Goal: Task Accomplishment & Management: Complete application form

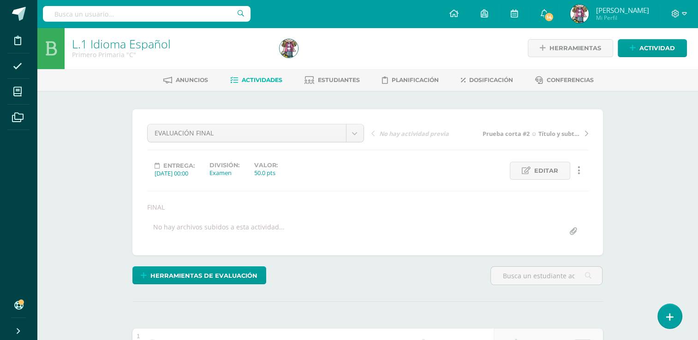
scroll to position [1, 0]
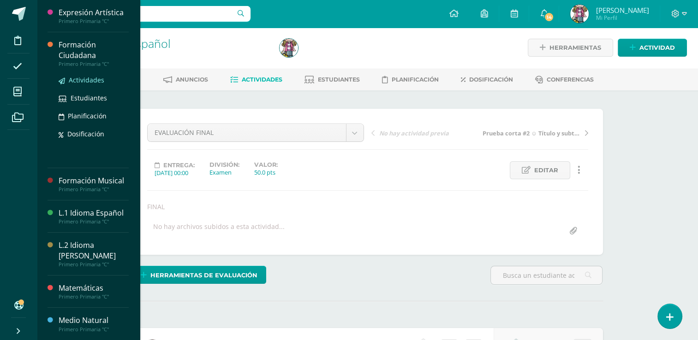
click at [77, 84] on span "Actividades" at bounding box center [87, 80] width 36 height 9
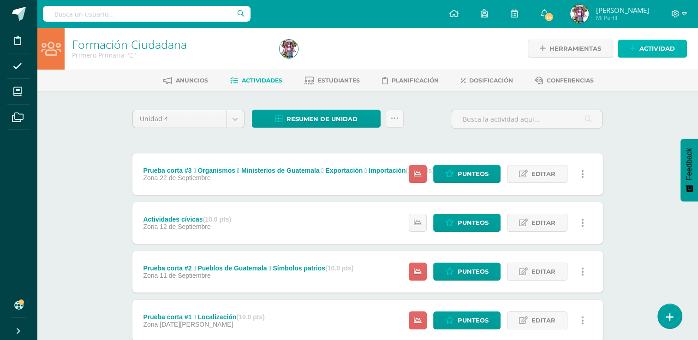
click at [651, 47] on span "Actividad" at bounding box center [657, 48] width 36 height 17
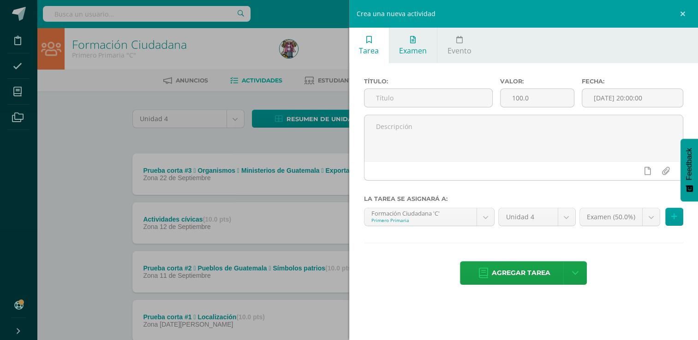
click at [415, 55] on span "Examen" at bounding box center [413, 51] width 28 height 10
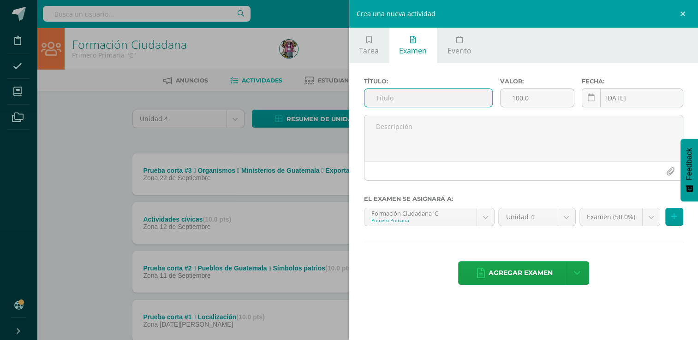
click at [414, 91] on input "text" at bounding box center [428, 98] width 128 height 18
type input "EVALUACION FINAL"
click at [537, 97] on input "100.0" at bounding box center [536, 98] width 73 height 18
type input "1"
type input "50"
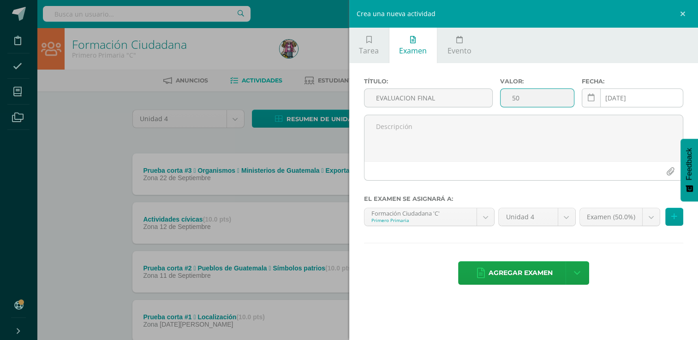
click at [592, 97] on icon at bounding box center [590, 98] width 7 height 8
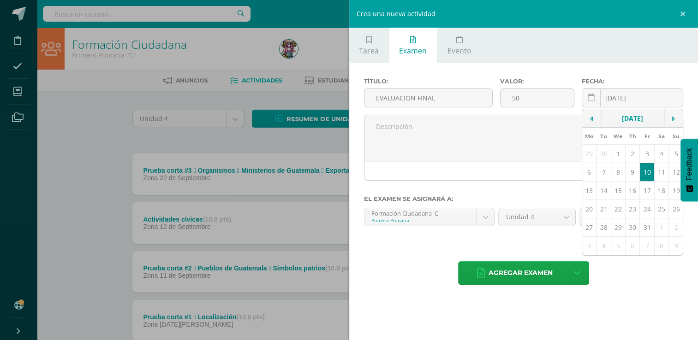
click at [633, 170] on td "9" at bounding box center [632, 172] width 14 height 18
type input "[DATE]"
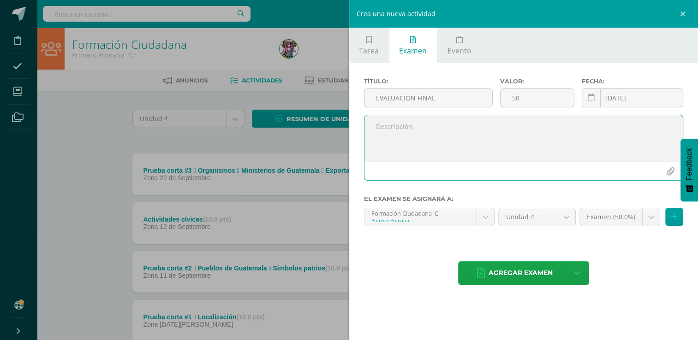
click at [518, 136] on textarea at bounding box center [523, 138] width 319 height 46
type textarea "FINAL"
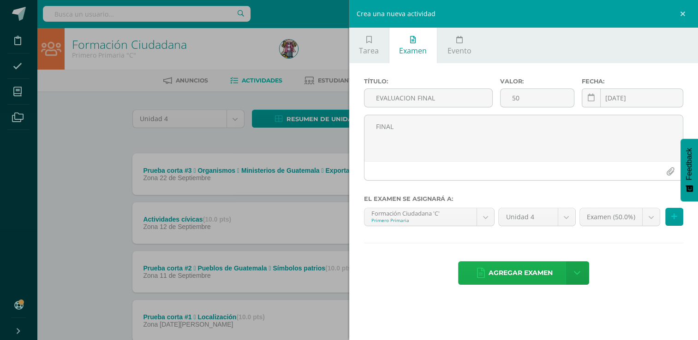
click at [523, 274] on span "Agregar examen" at bounding box center [520, 273] width 64 height 23
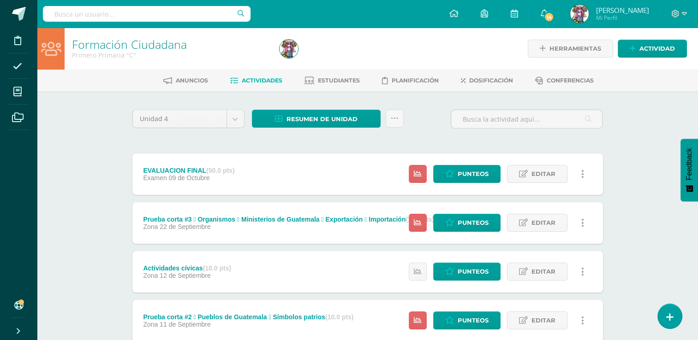
click at [479, 183] on div "Estatus de Actividad: 21 Estudiantes sin calificar 0 Estudiantes con cero Media…" at bounding box center [499, 174] width 208 height 41
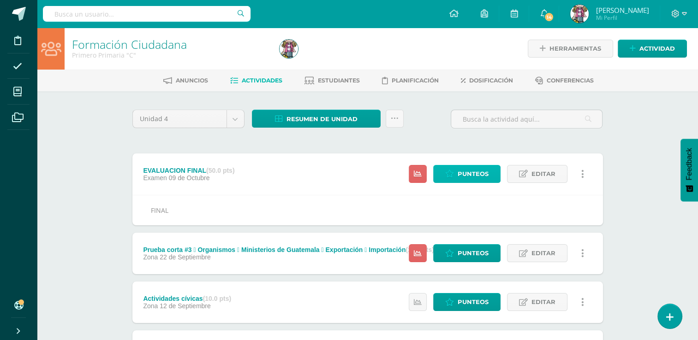
click at [474, 173] on span "Punteos" at bounding box center [472, 174] width 31 height 17
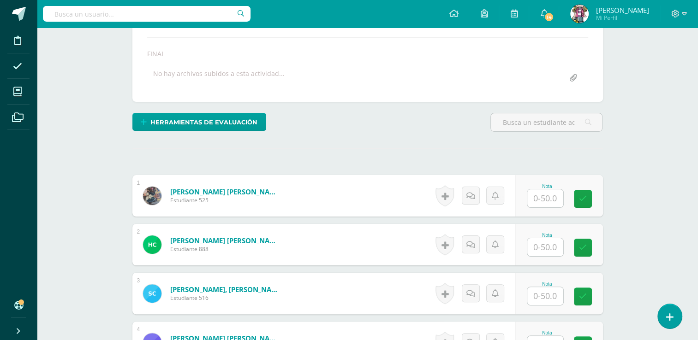
scroll to position [154, 0]
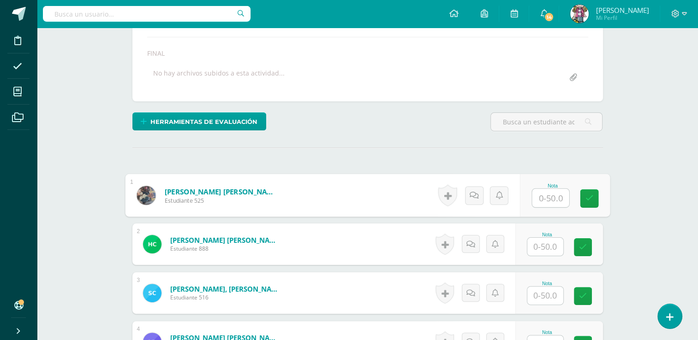
click at [549, 205] on input "text" at bounding box center [550, 198] width 37 height 18
type input "39"
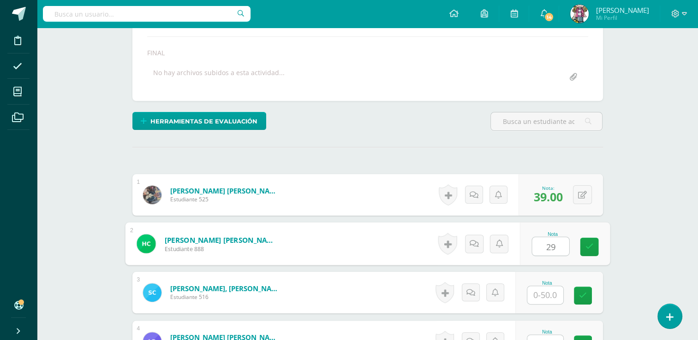
type input "29"
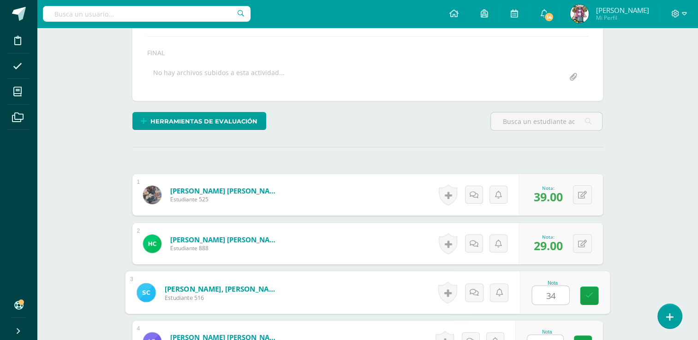
type input "34"
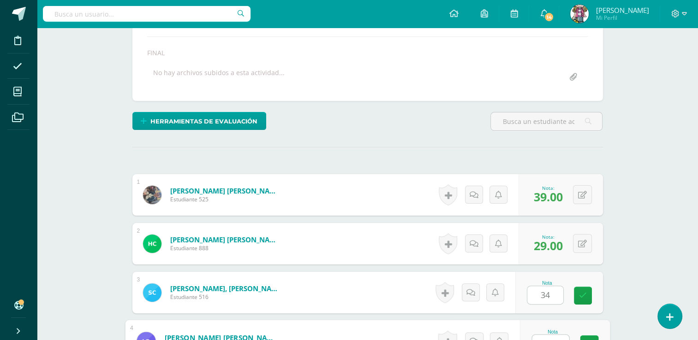
scroll to position [167, 0]
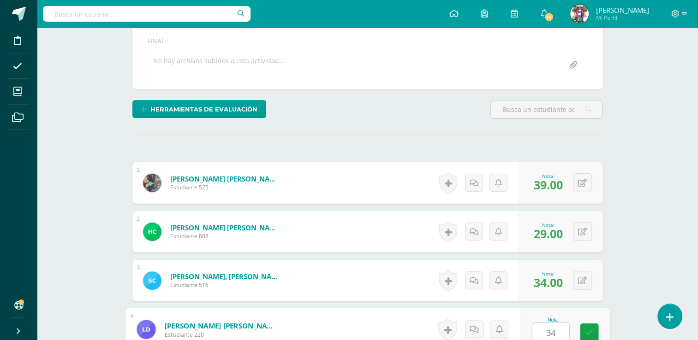
type input "34"
type input "}"
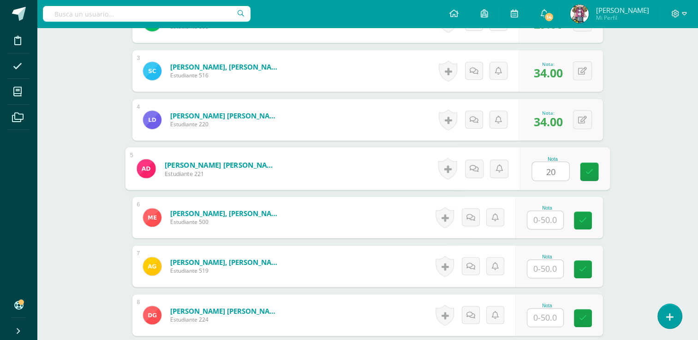
type input "20"
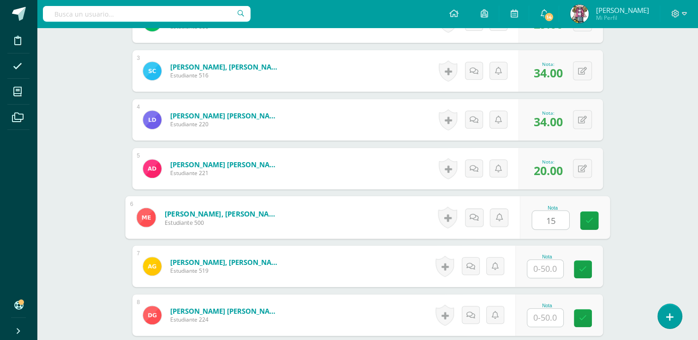
type input "15"
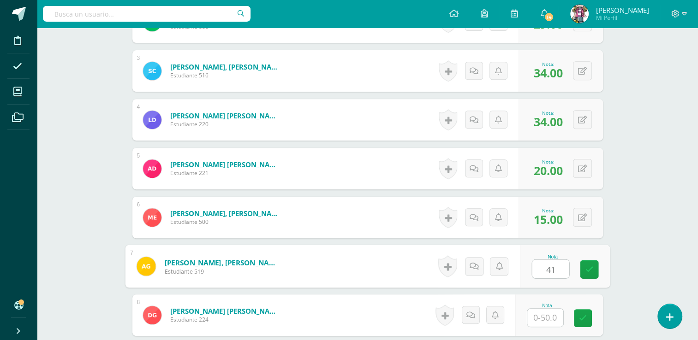
type input "41"
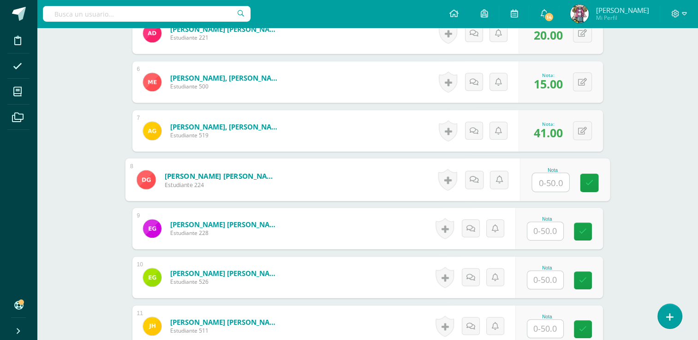
scroll to position [540, 0]
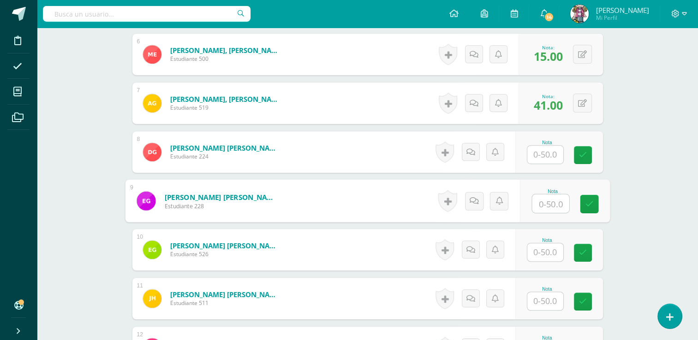
click at [553, 205] on input "text" at bounding box center [550, 204] width 37 height 18
type input "28"
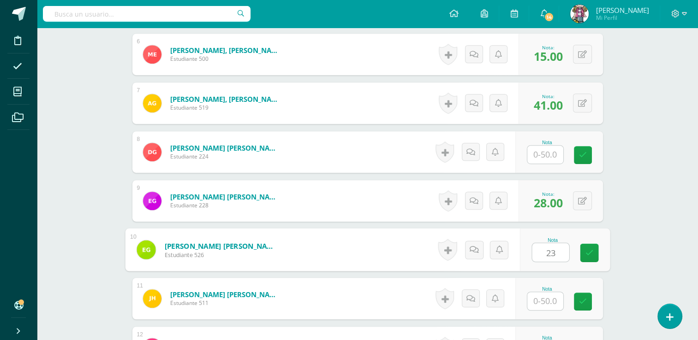
type input "23"
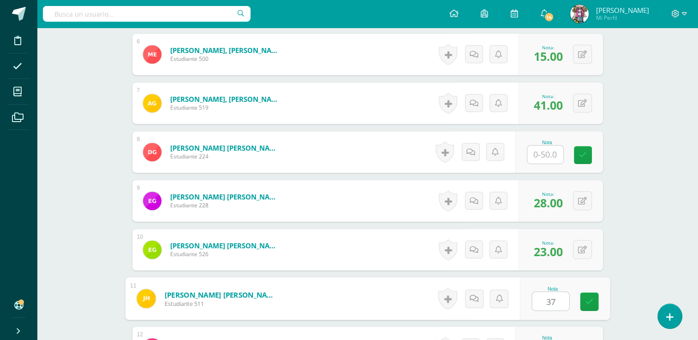
type input "37"
type input "}"
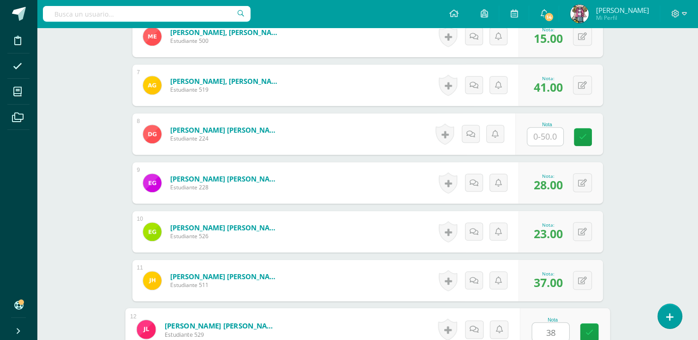
type input "38"
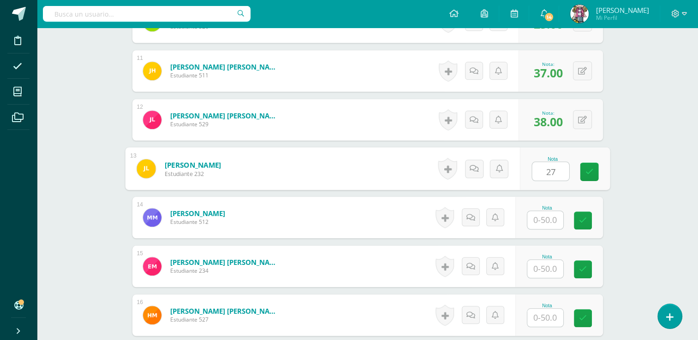
type input "27"
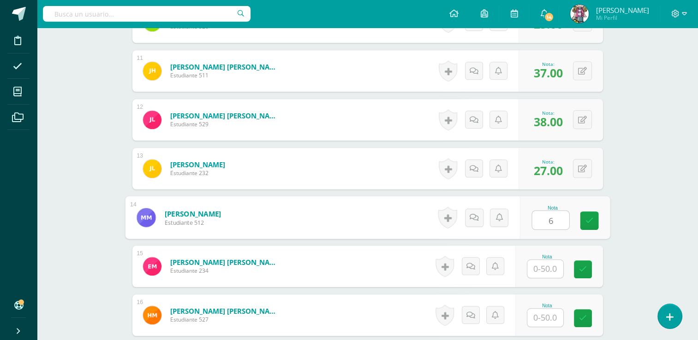
type input "6"
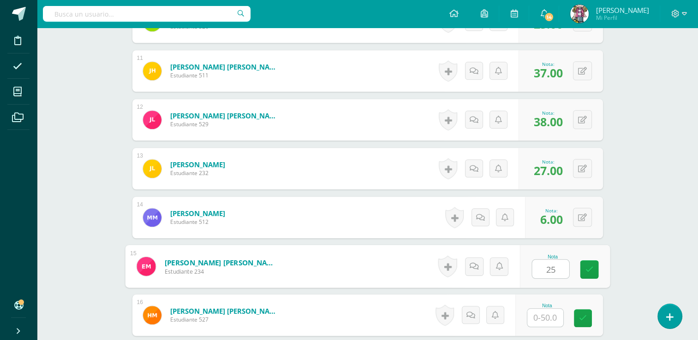
type input "25"
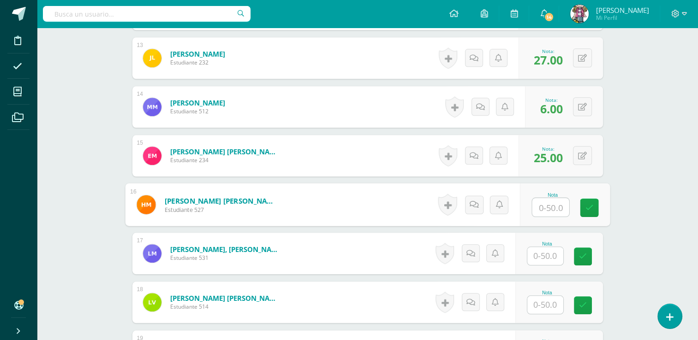
scroll to position [922, 0]
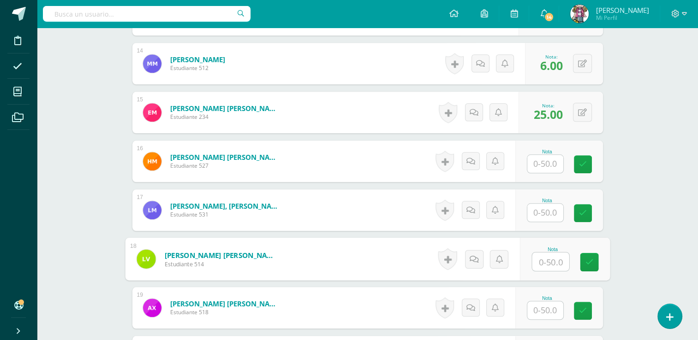
click at [559, 256] on input "text" at bounding box center [550, 262] width 37 height 18
type input "10"
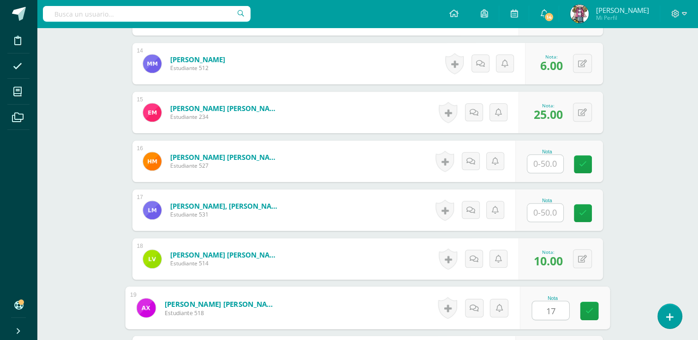
type input "17"
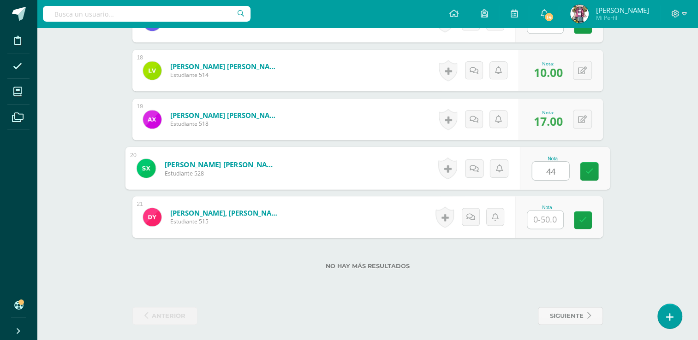
type input "44"
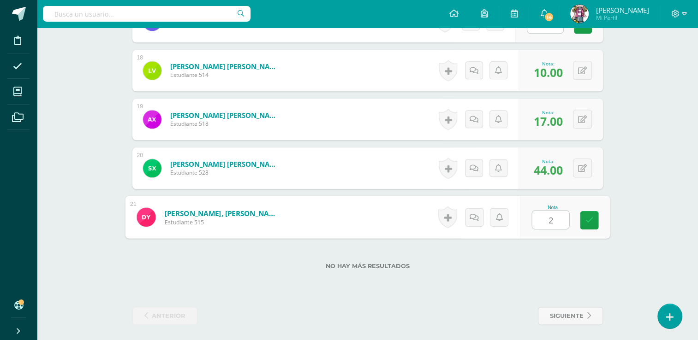
type input "26"
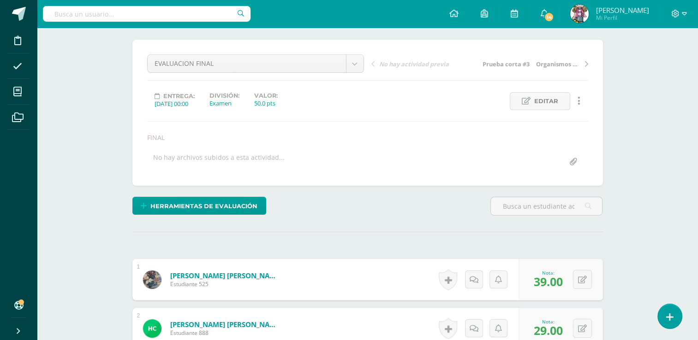
scroll to position [20, 0]
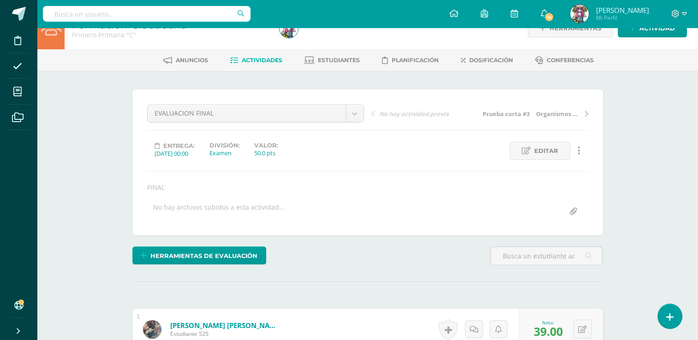
click at [252, 61] on span "Actividades" at bounding box center [262, 60] width 41 height 7
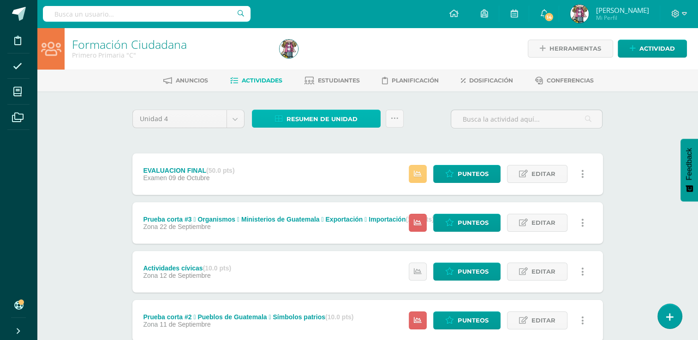
click at [275, 119] on icon at bounding box center [279, 119] width 8 height 8
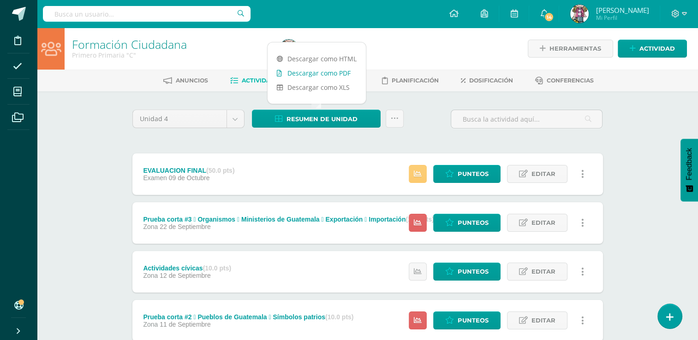
click at [295, 74] on link "Descargar como PDF" at bounding box center [316, 73] width 98 height 14
click at [243, 139] on div "Unidad 4 Unidad 1 Unidad 2 Unidad 3 Unidad 4 Resumen de unidad Subir actividade…" at bounding box center [368, 296] width 478 height 373
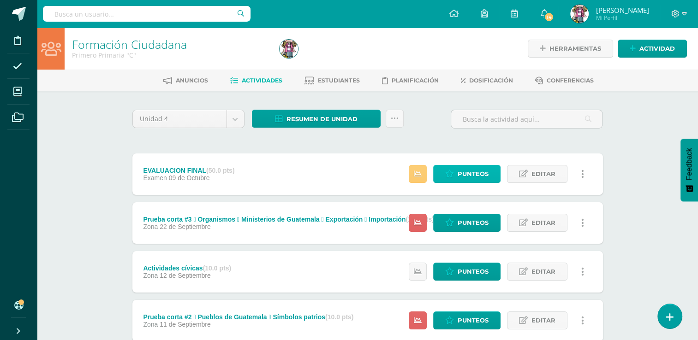
click at [491, 176] on link "Punteos" at bounding box center [466, 174] width 67 height 18
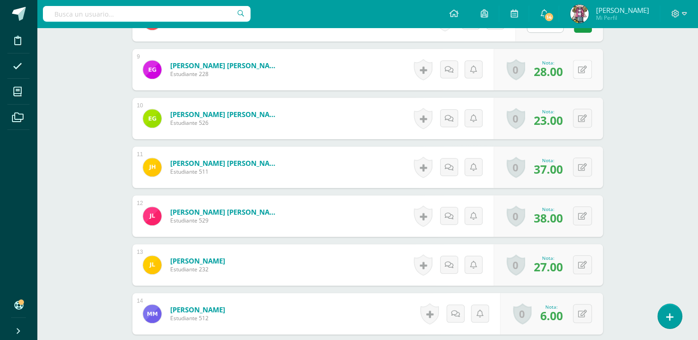
scroll to position [672, 0]
click at [581, 70] on button at bounding box center [588, 68] width 19 height 19
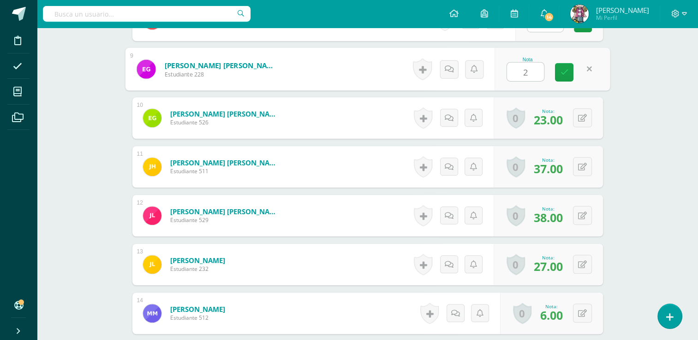
type input "29"
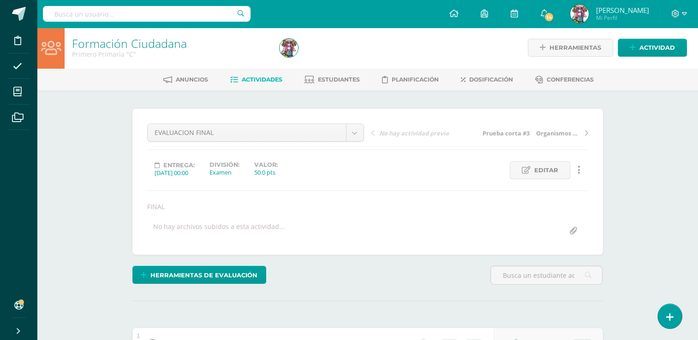
scroll to position [0, 0]
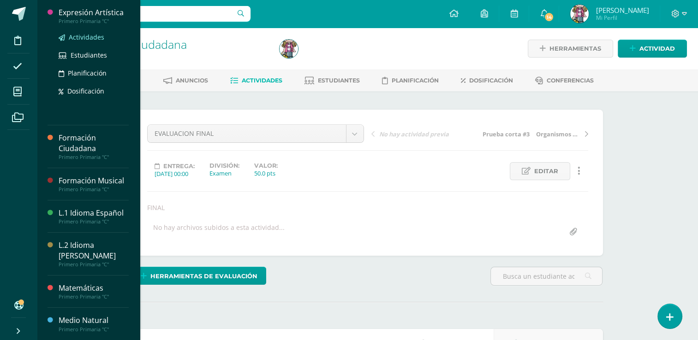
click at [77, 36] on span "Actividades" at bounding box center [87, 37] width 36 height 9
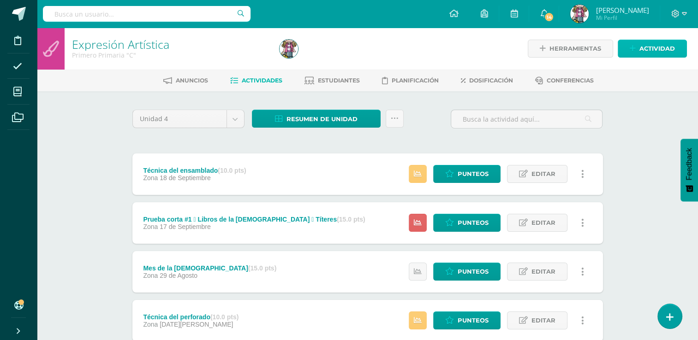
click at [632, 51] on icon at bounding box center [632, 49] width 6 height 8
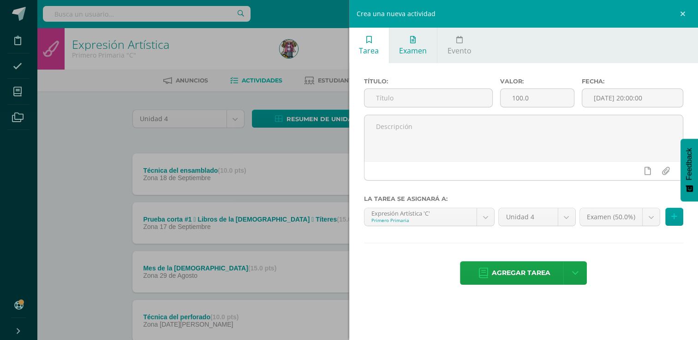
click at [406, 57] on link "Examen" at bounding box center [412, 46] width 47 height 36
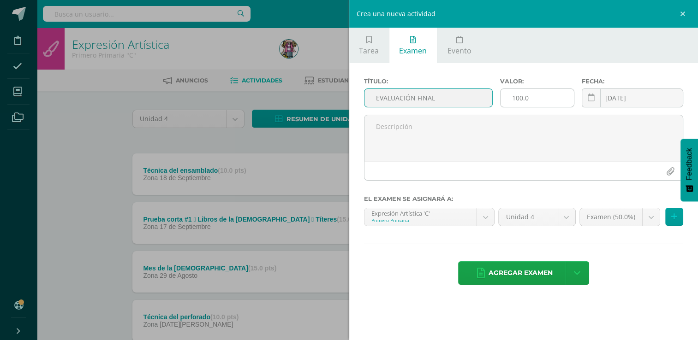
type input "EVALUACIÓN FINAL"
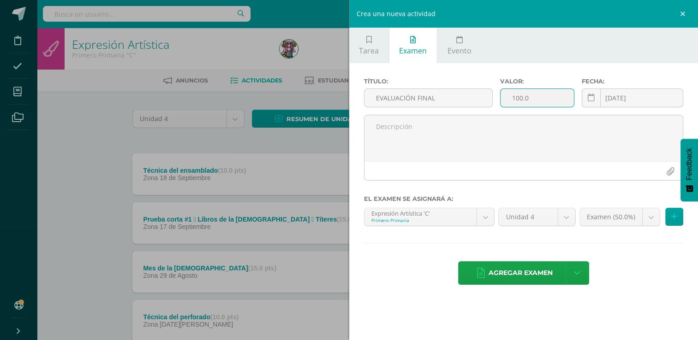
click at [533, 105] on input "100.0" at bounding box center [536, 98] width 73 height 18
type input "1"
type input "50"
click at [594, 106] on link at bounding box center [590, 98] width 19 height 19
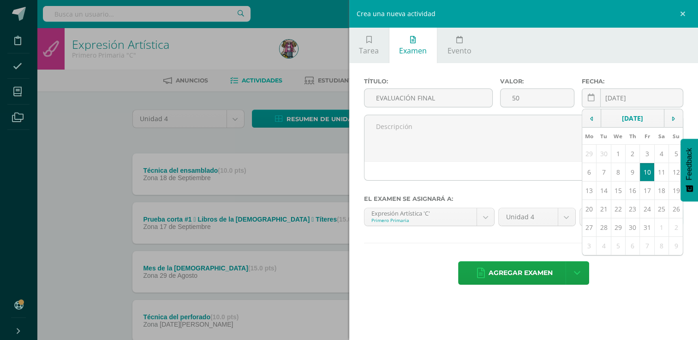
click at [633, 174] on td "9" at bounding box center [632, 172] width 14 height 18
type input "[DATE]"
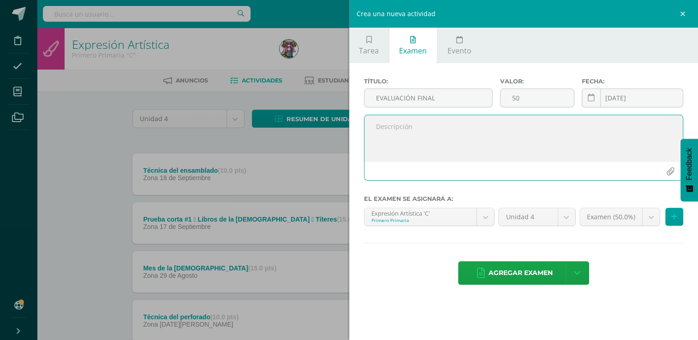
click at [479, 126] on textarea at bounding box center [523, 138] width 319 height 46
type textarea "FINAL"
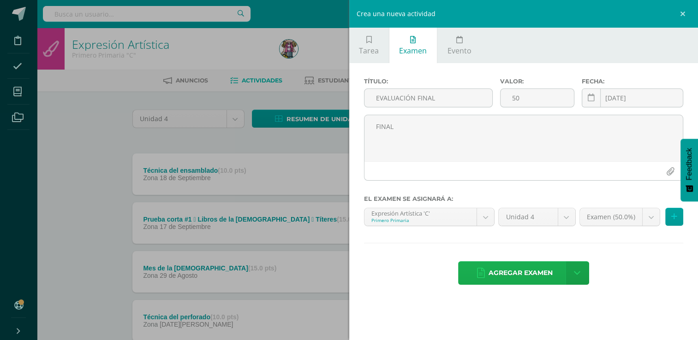
click at [508, 272] on span "Agregar examen" at bounding box center [520, 273] width 64 height 23
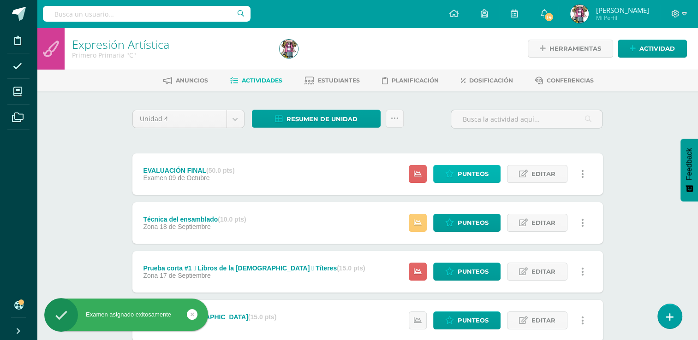
click at [481, 176] on span "Punteos" at bounding box center [472, 174] width 31 height 17
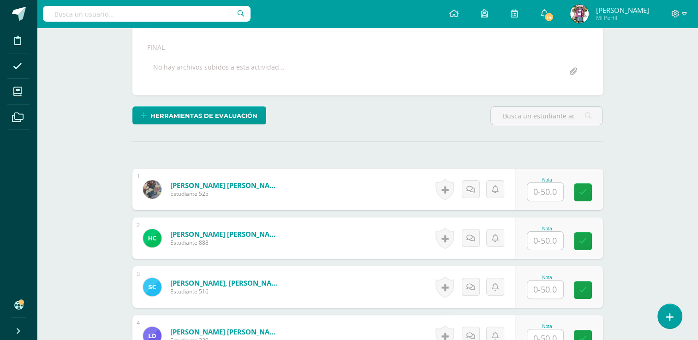
scroll to position [170, 0]
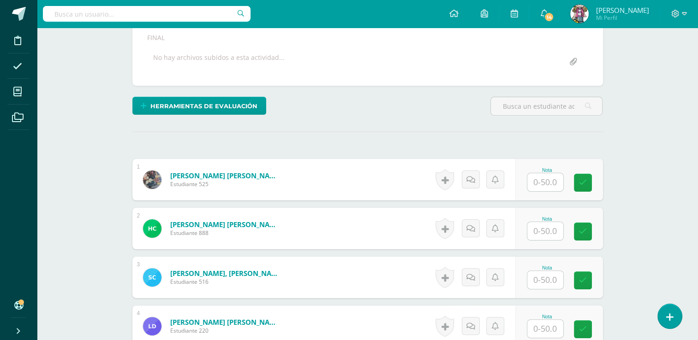
click at [543, 182] on input "text" at bounding box center [545, 182] width 36 height 18
type input "34"
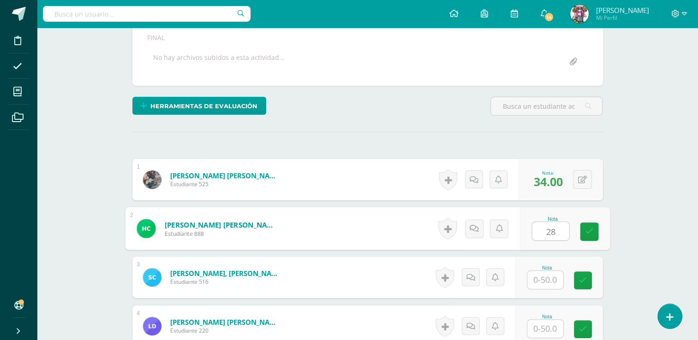
type input "28"
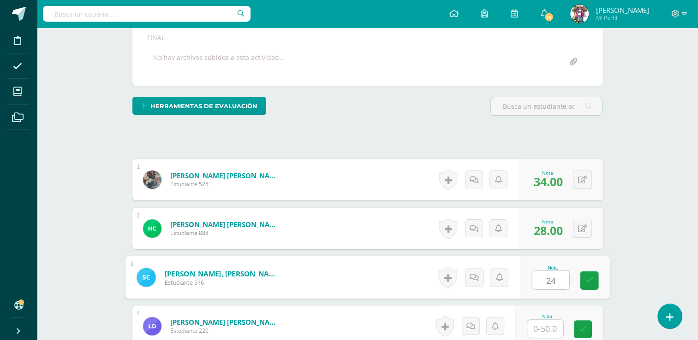
type input "24"
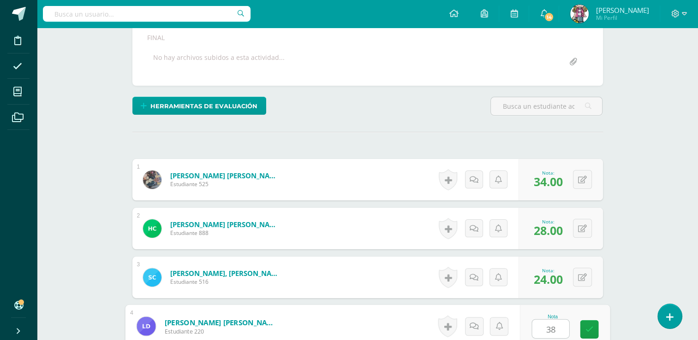
type input "38"
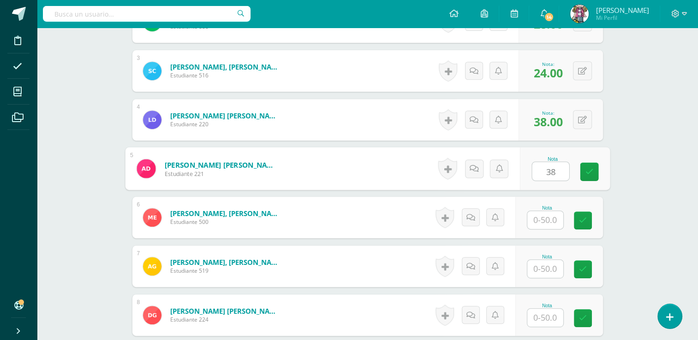
type input "38"
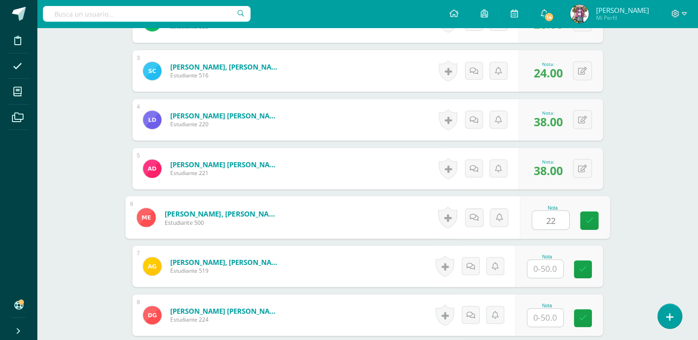
type input "22"
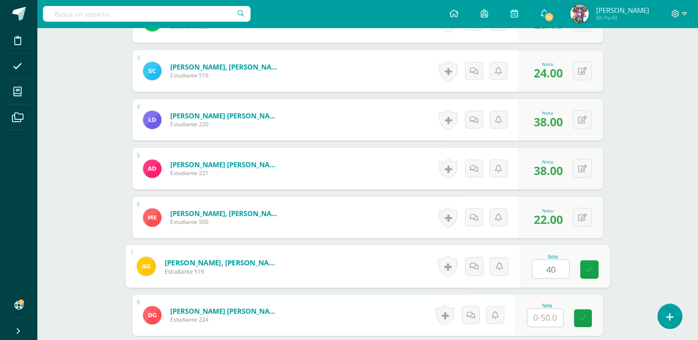
type input "40"
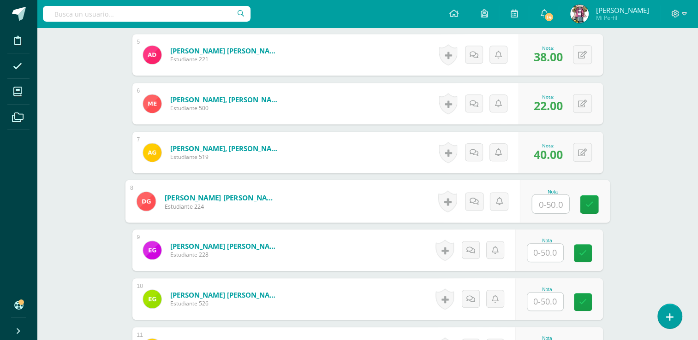
scroll to position [518, 0]
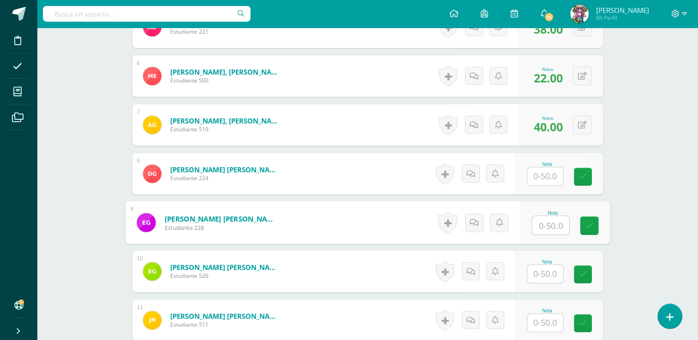
click at [544, 224] on input "text" at bounding box center [550, 225] width 37 height 18
type input "34"
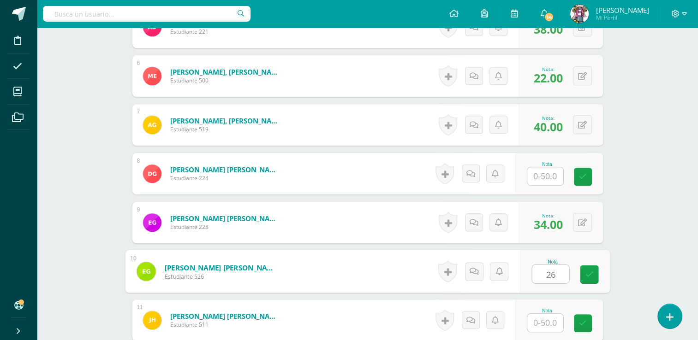
type input "26"
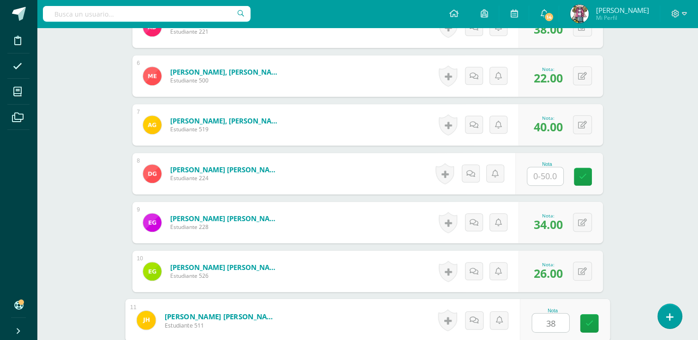
type input "38"
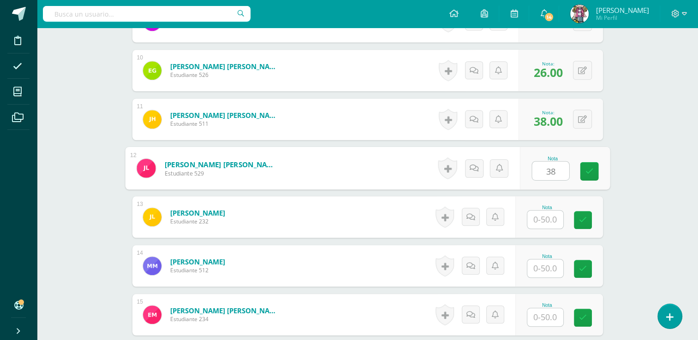
type input "38"
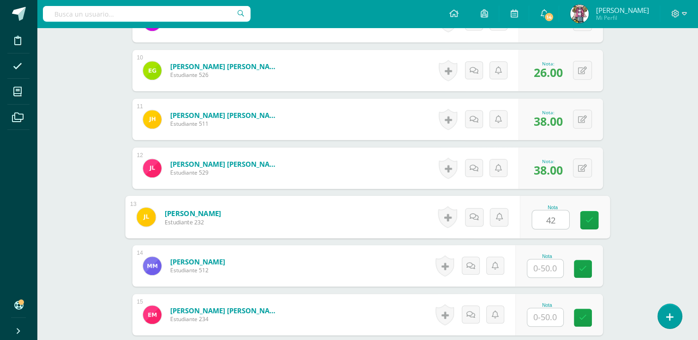
type input "42"
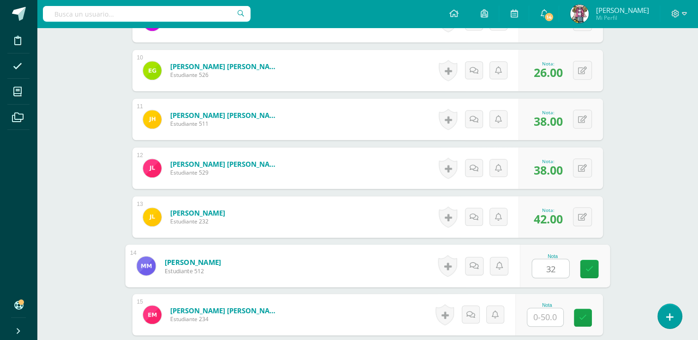
type input "32"
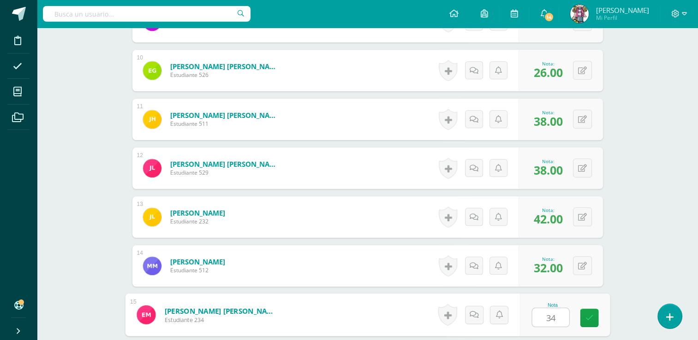
type input "34"
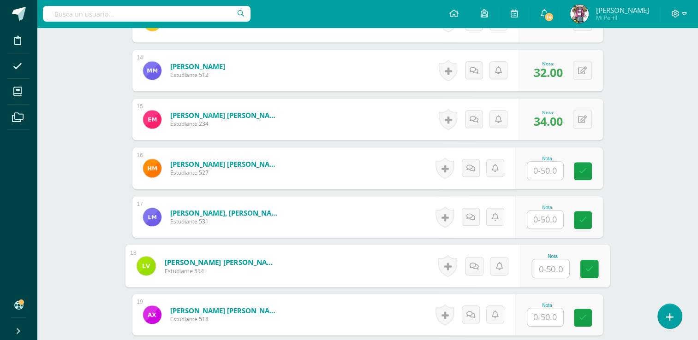
click at [549, 266] on input "text" at bounding box center [550, 269] width 37 height 18
type input "14}"
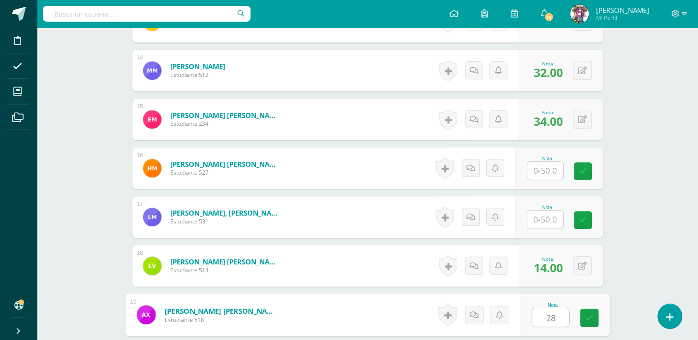
type input "28"
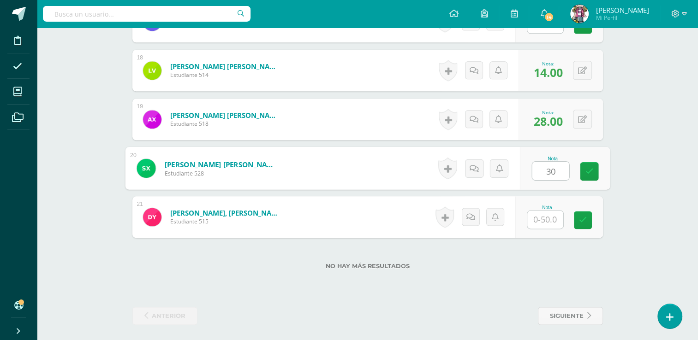
type input "30"
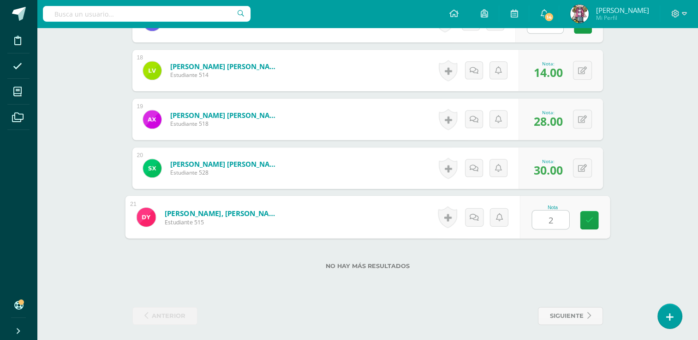
type input "20"
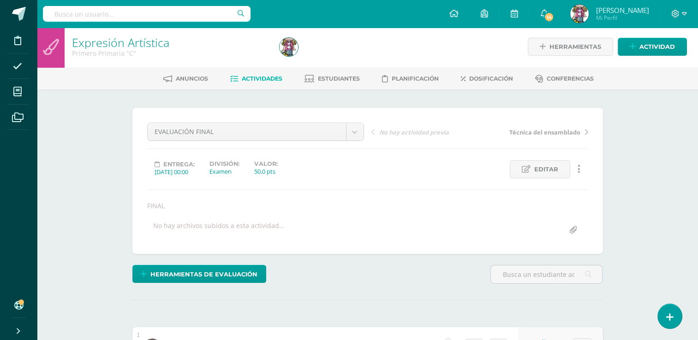
scroll to position [0, 0]
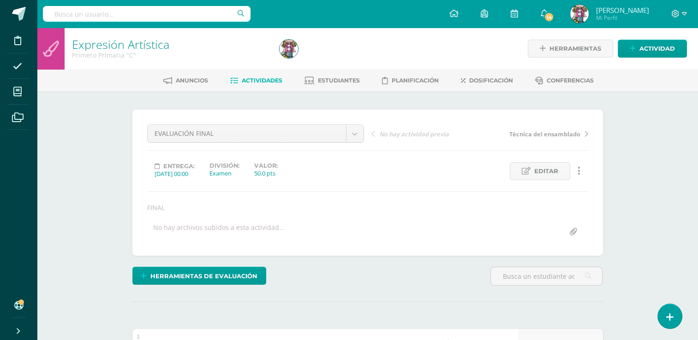
click at [265, 81] on span "Actividades" at bounding box center [262, 80] width 41 height 7
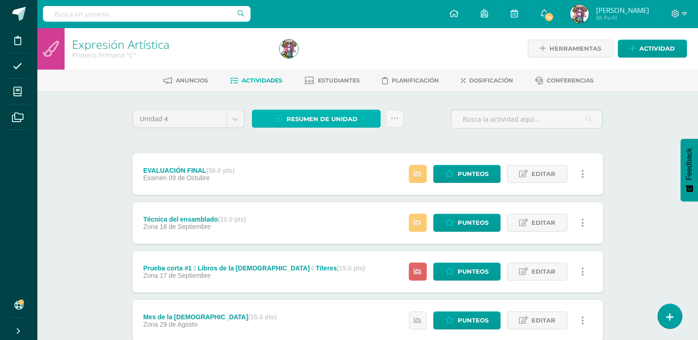
click at [288, 117] on span "Resumen de unidad" at bounding box center [321, 119] width 71 height 17
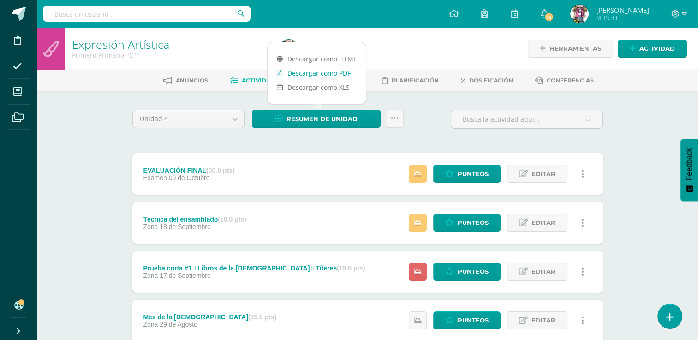
click at [302, 77] on link "Descargar como PDF" at bounding box center [316, 73] width 98 height 14
